Goal: Information Seeking & Learning: Check status

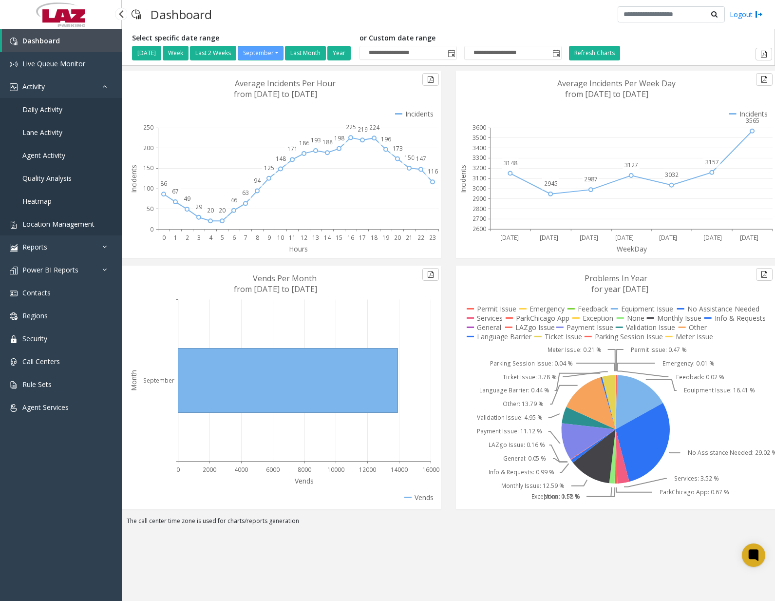
click at [57, 224] on span "Location Management" at bounding box center [58, 223] width 72 height 9
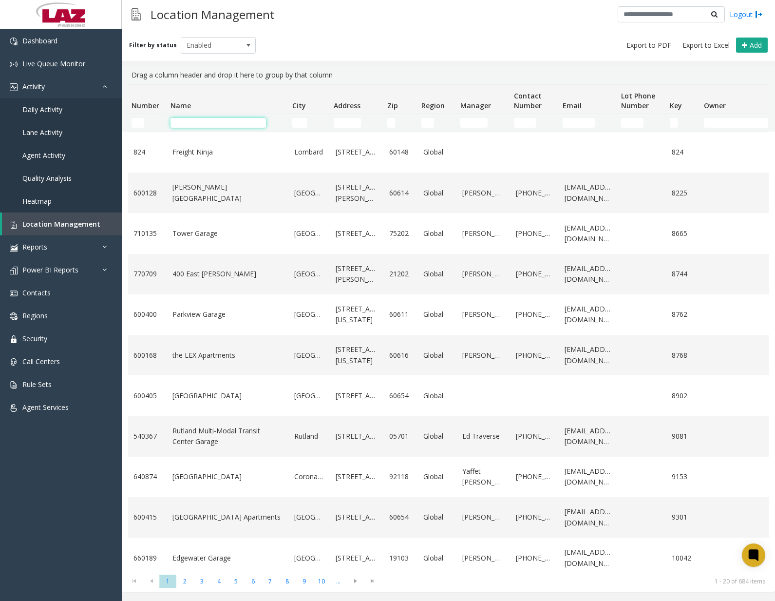
click at [216, 118] on input "Name Filter" at bounding box center [217, 123] width 95 height 10
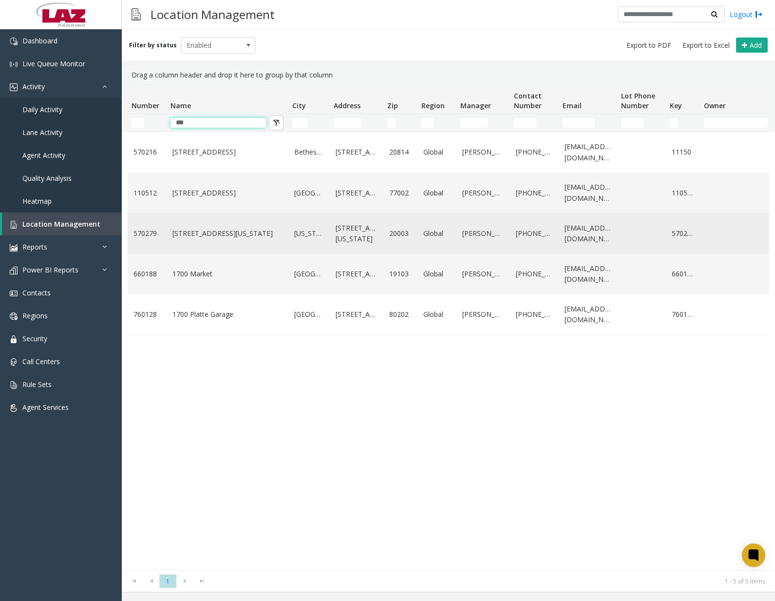
type input "***"
click at [231, 237] on link "[STREET_ADDRESS][US_STATE]" at bounding box center [227, 233] width 110 height 11
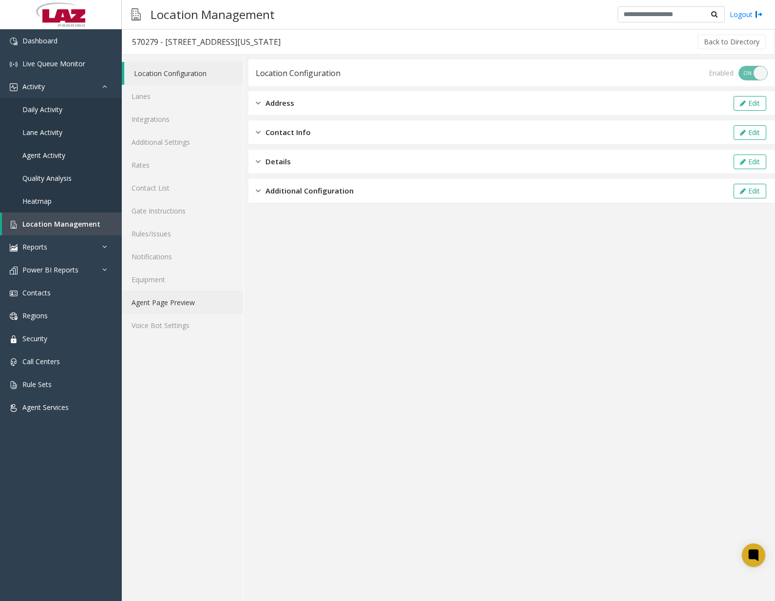
click at [175, 305] on link "Agent Page Preview" at bounding box center [182, 302] width 121 height 23
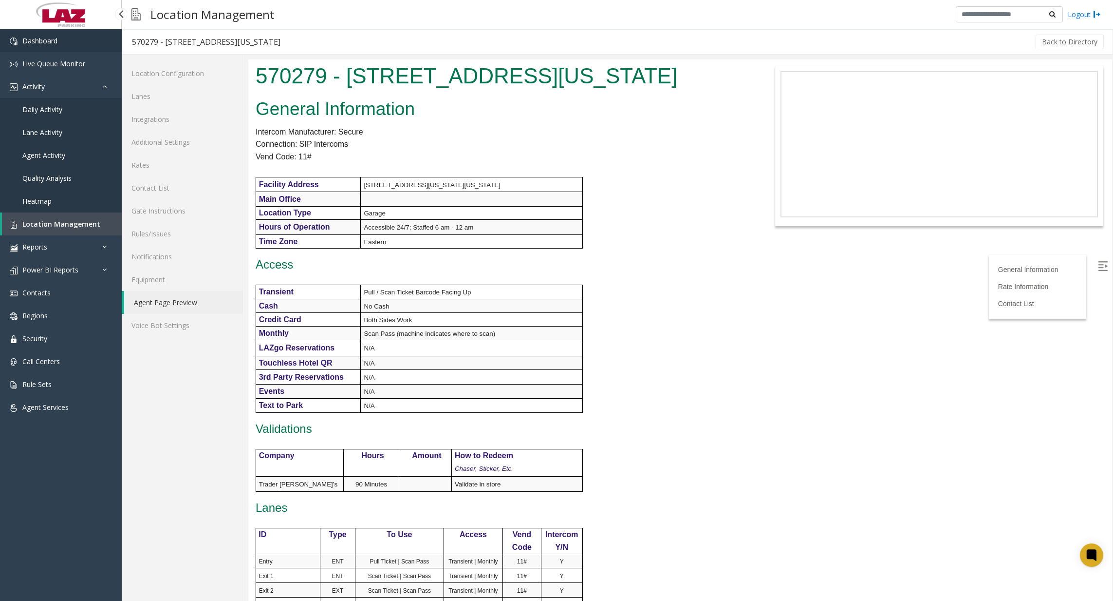
click at [66, 44] on link "Dashboard" at bounding box center [61, 40] width 122 height 23
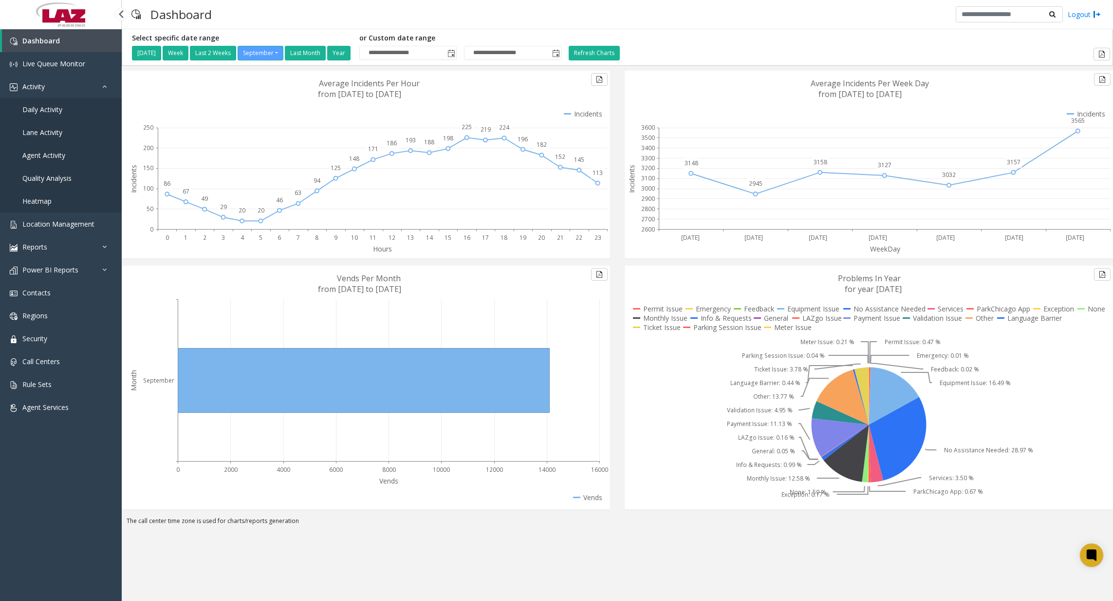
click at [41, 110] on span "Daily Activity" at bounding box center [42, 109] width 40 height 9
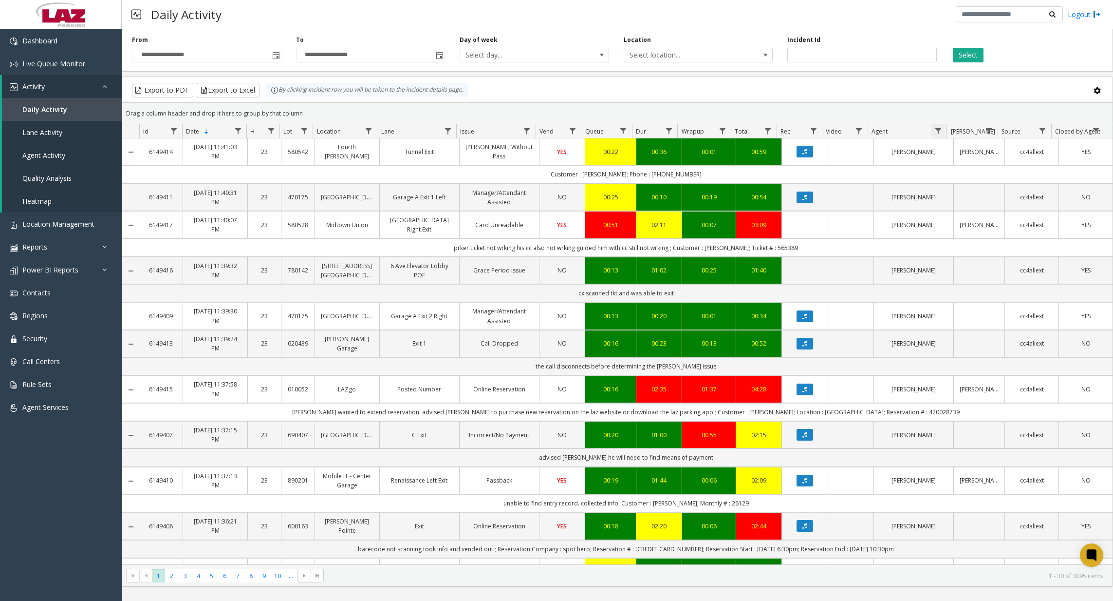
click at [774, 131] on span "Data table" at bounding box center [939, 131] width 8 height 8
click at [774, 179] on input "Agent Filter" at bounding box center [980, 173] width 83 height 17
type input "***"
click at [774, 262] on button "Filter" at bounding box center [1002, 263] width 40 height 21
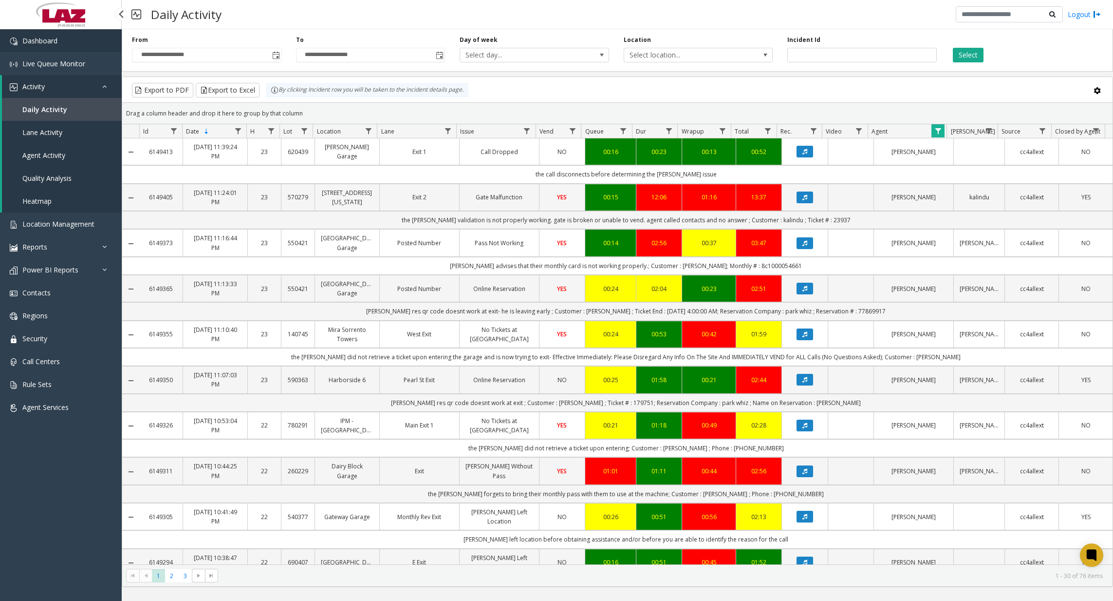
click at [80, 43] on link "Dashboard" at bounding box center [61, 40] width 122 height 23
